Goal: Task Accomplishment & Management: Manage account settings

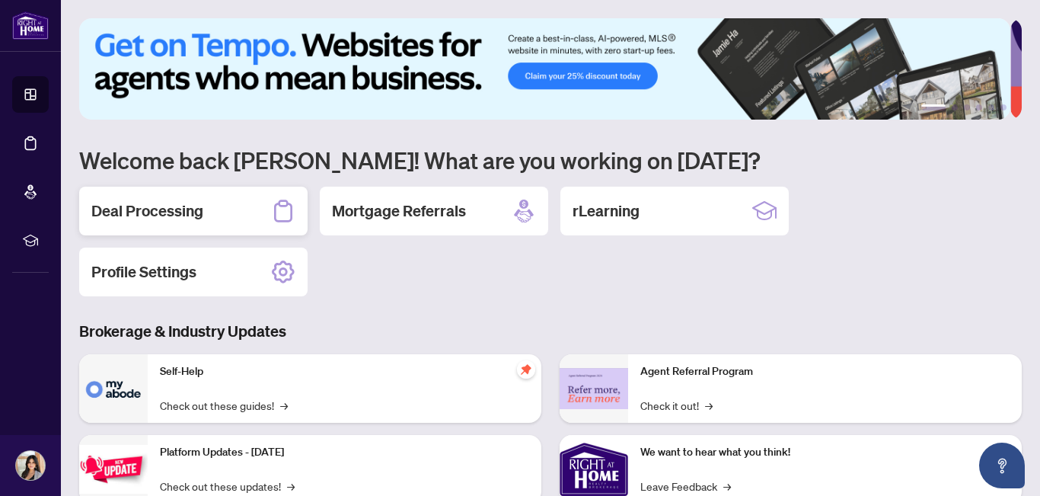
click at [212, 217] on div "Deal Processing" at bounding box center [193, 211] width 228 height 49
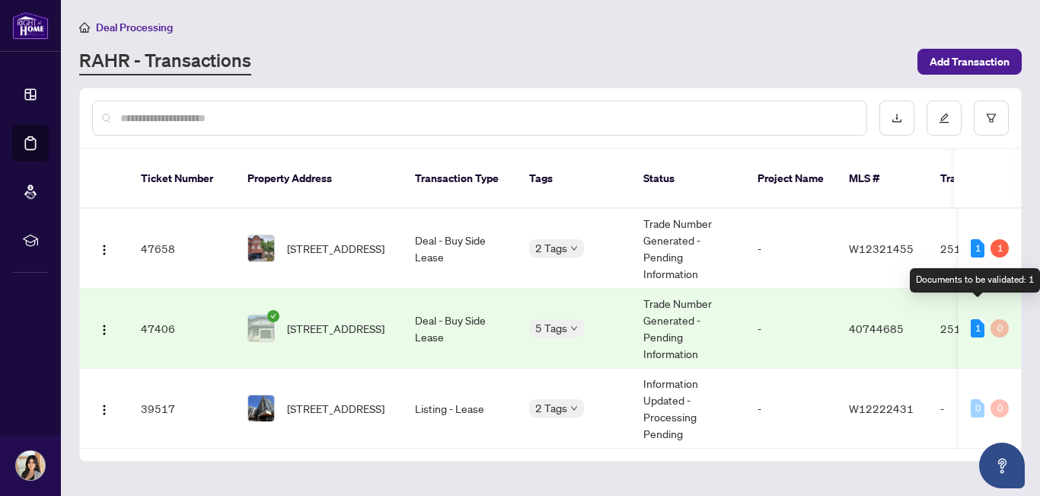
click at [976, 319] on div "1" at bounding box center [978, 328] width 14 height 18
click at [930, 333] on td "2512419" at bounding box center [981, 329] width 107 height 80
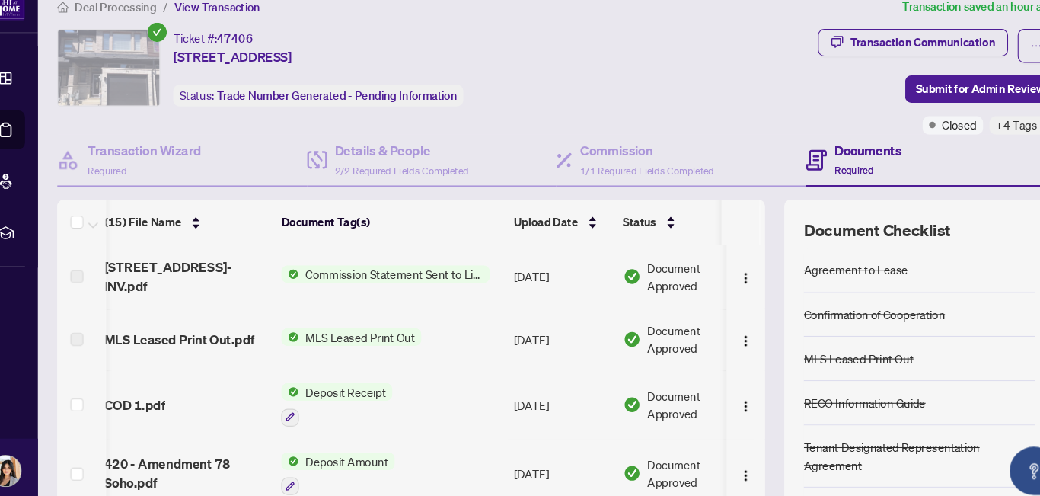
scroll to position [386, 8]
click at [297, 414] on button "button" at bounding box center [299, 415] width 17 height 17
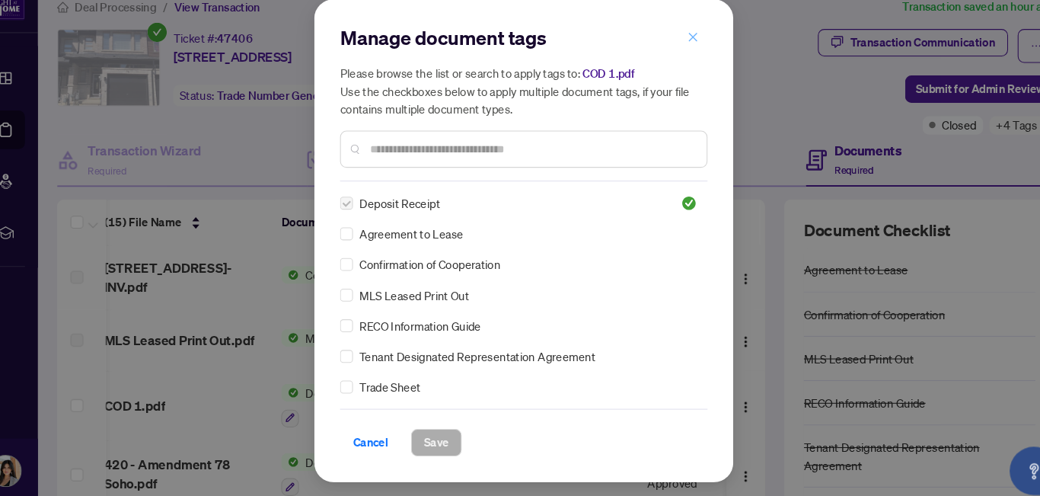
click at [680, 52] on icon "close" at bounding box center [680, 55] width 11 height 11
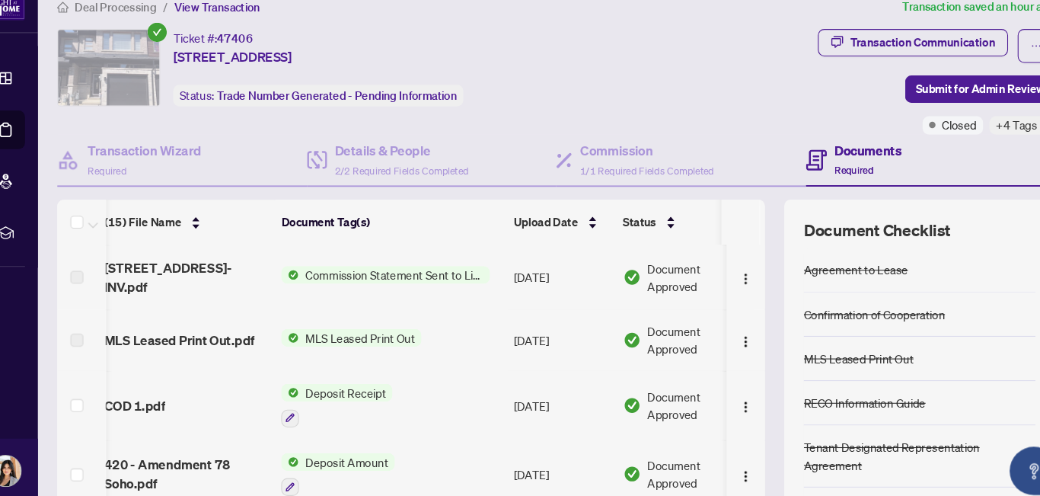
scroll to position [0, 8]
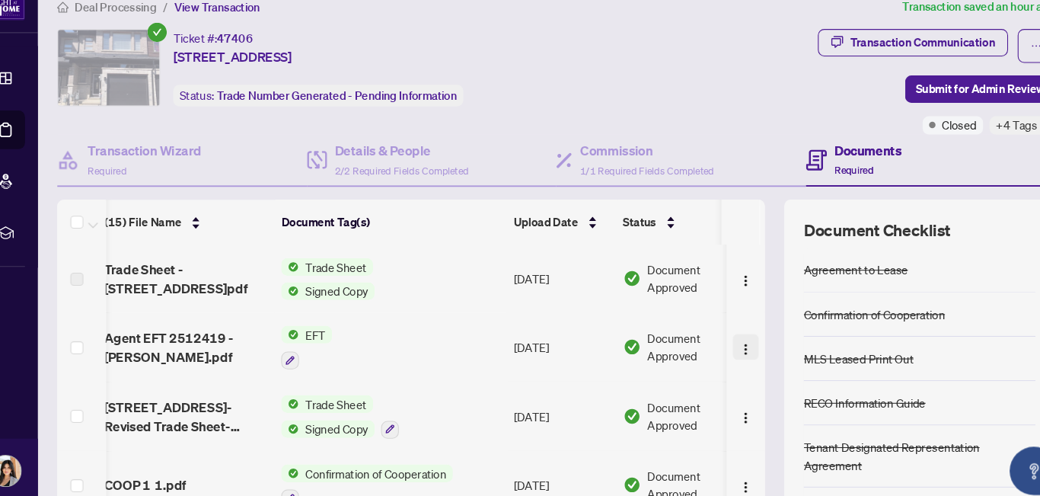
click at [723, 353] on img "button" at bounding box center [729, 351] width 12 height 12
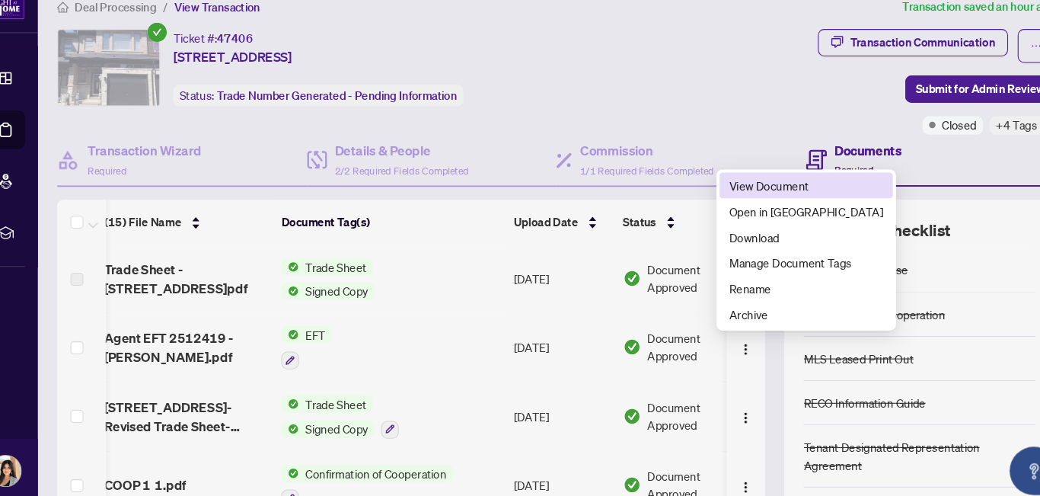
click at [770, 196] on span "View Document" at bounding box center [786, 195] width 145 height 17
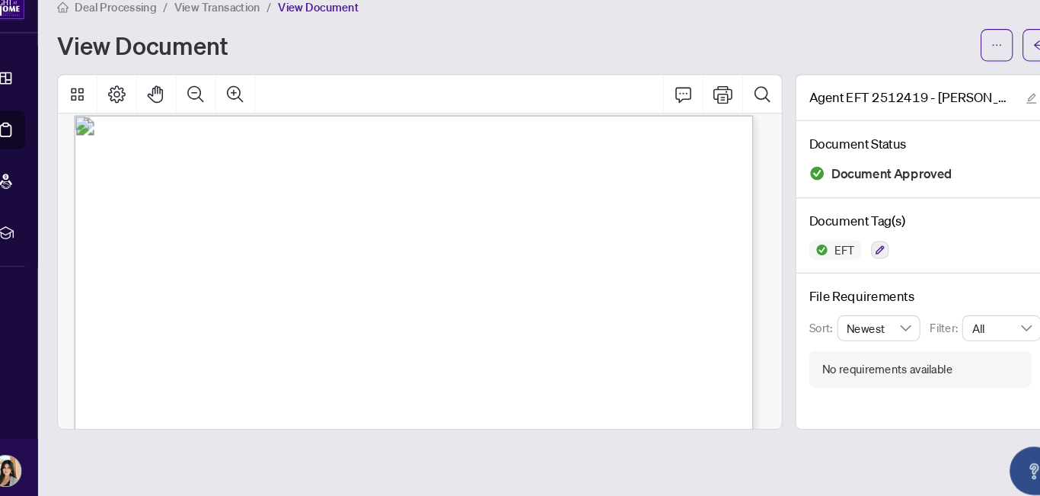
scroll to position [11, 0]
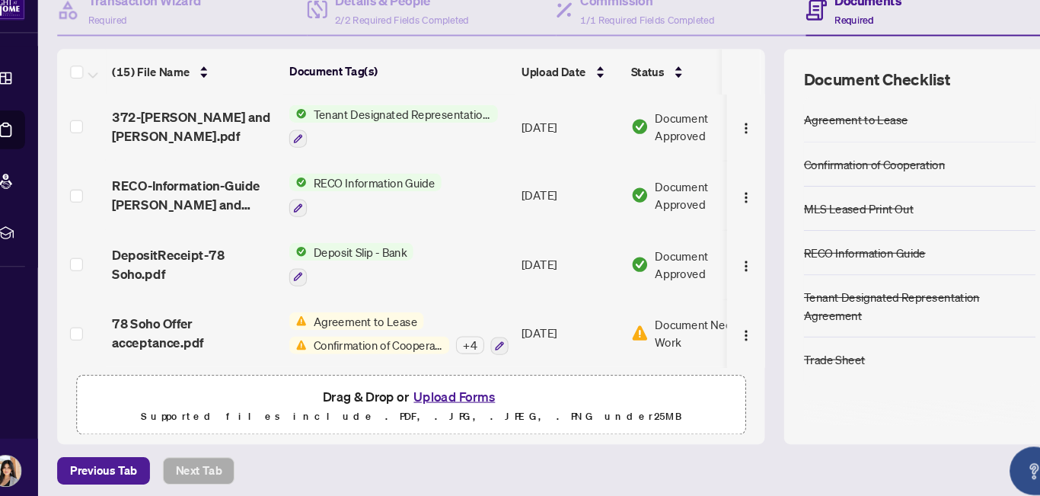
scroll to position [0, 49]
